Goal: Find specific page/section: Find specific page/section

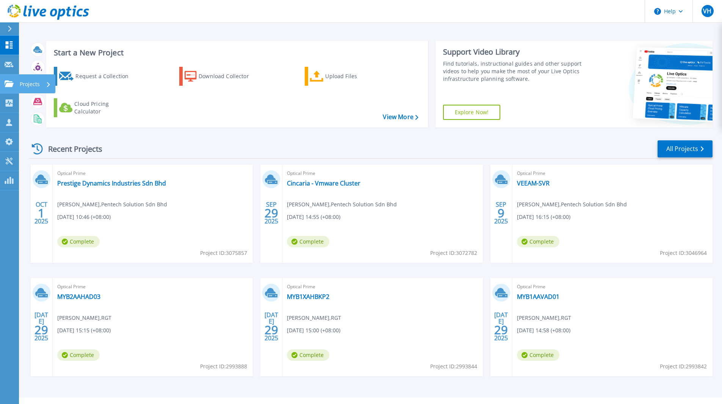
click at [16, 80] on link "Projects Projects" at bounding box center [9, 83] width 19 height 19
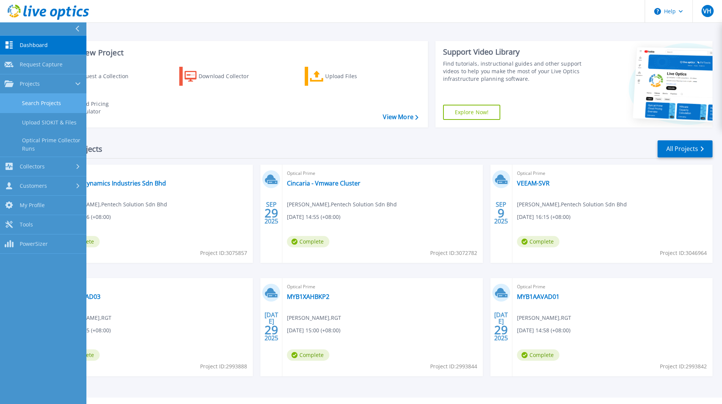
click at [35, 111] on link "Search Projects" at bounding box center [43, 103] width 86 height 19
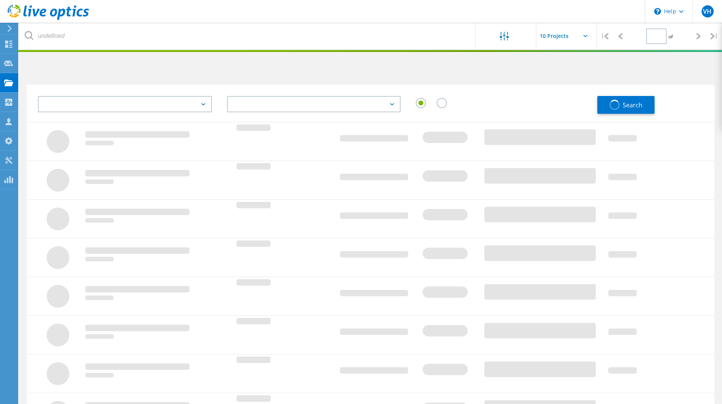
type input "1"
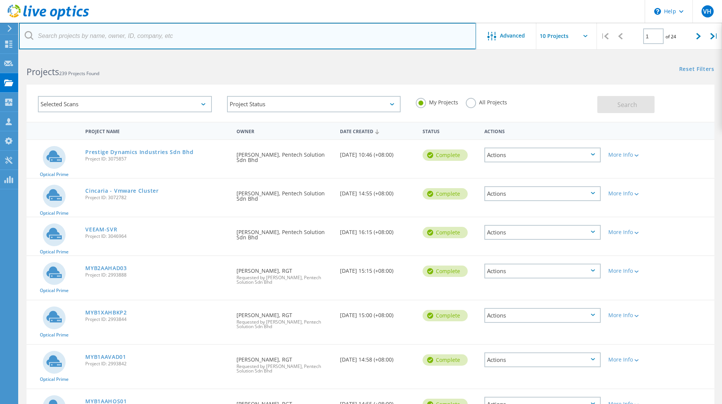
click at [59, 38] on input "text" at bounding box center [247, 36] width 457 height 27
type input "[PERSON_NAME] engineering"
